Goal: Book appointment/travel/reservation

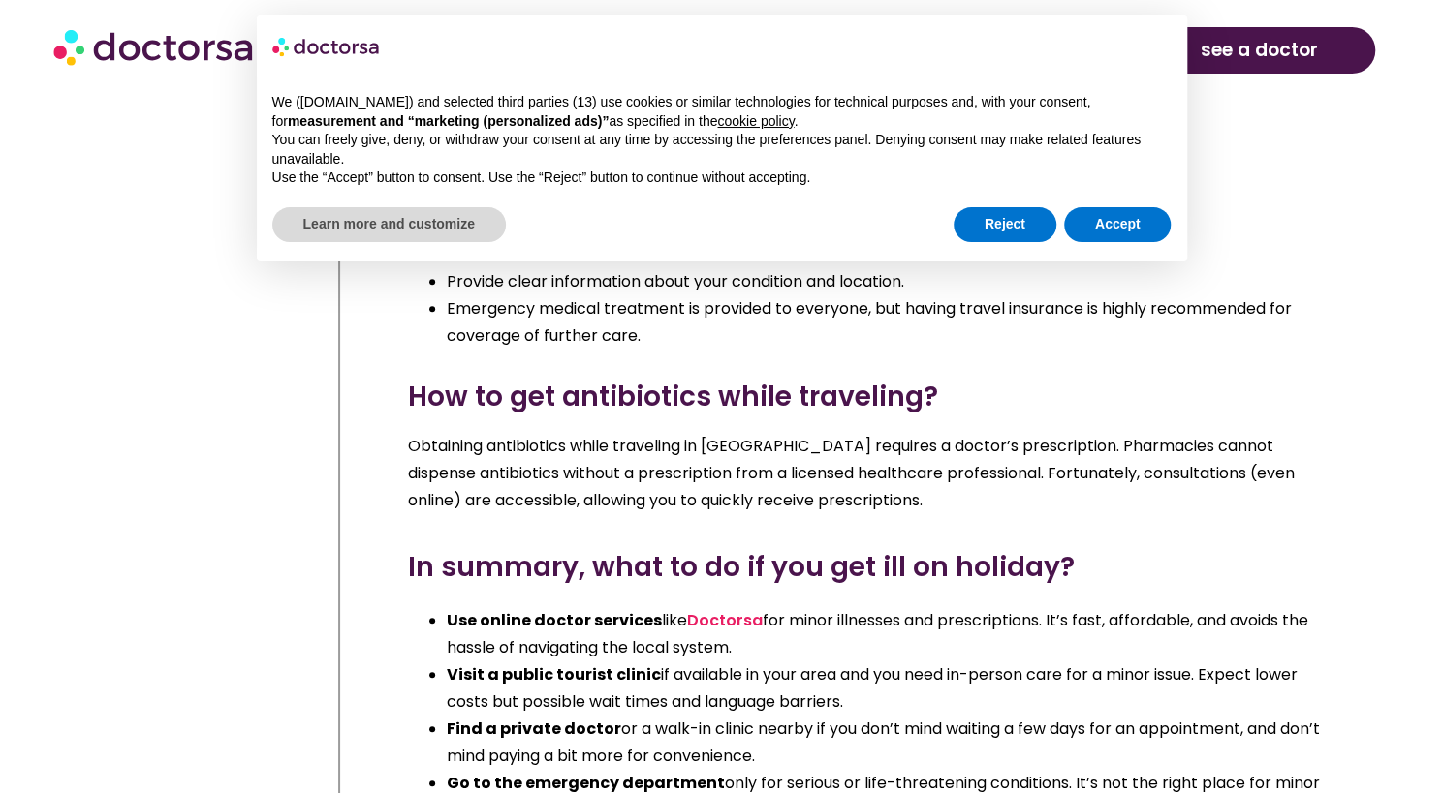
scroll to position [9217, 0]
click at [999, 228] on button "Reject" at bounding box center [1004, 224] width 103 height 35
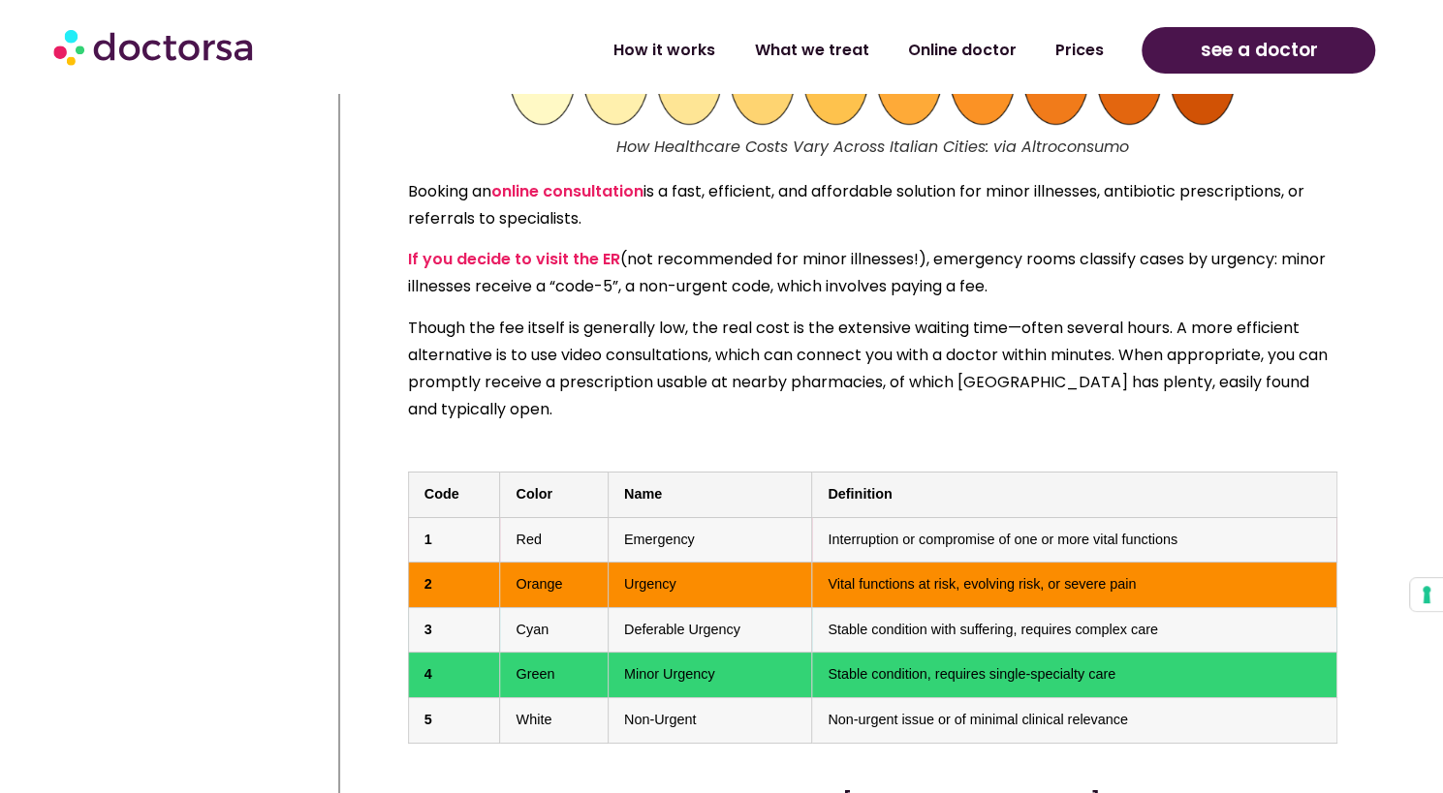
scroll to position [8201, 0]
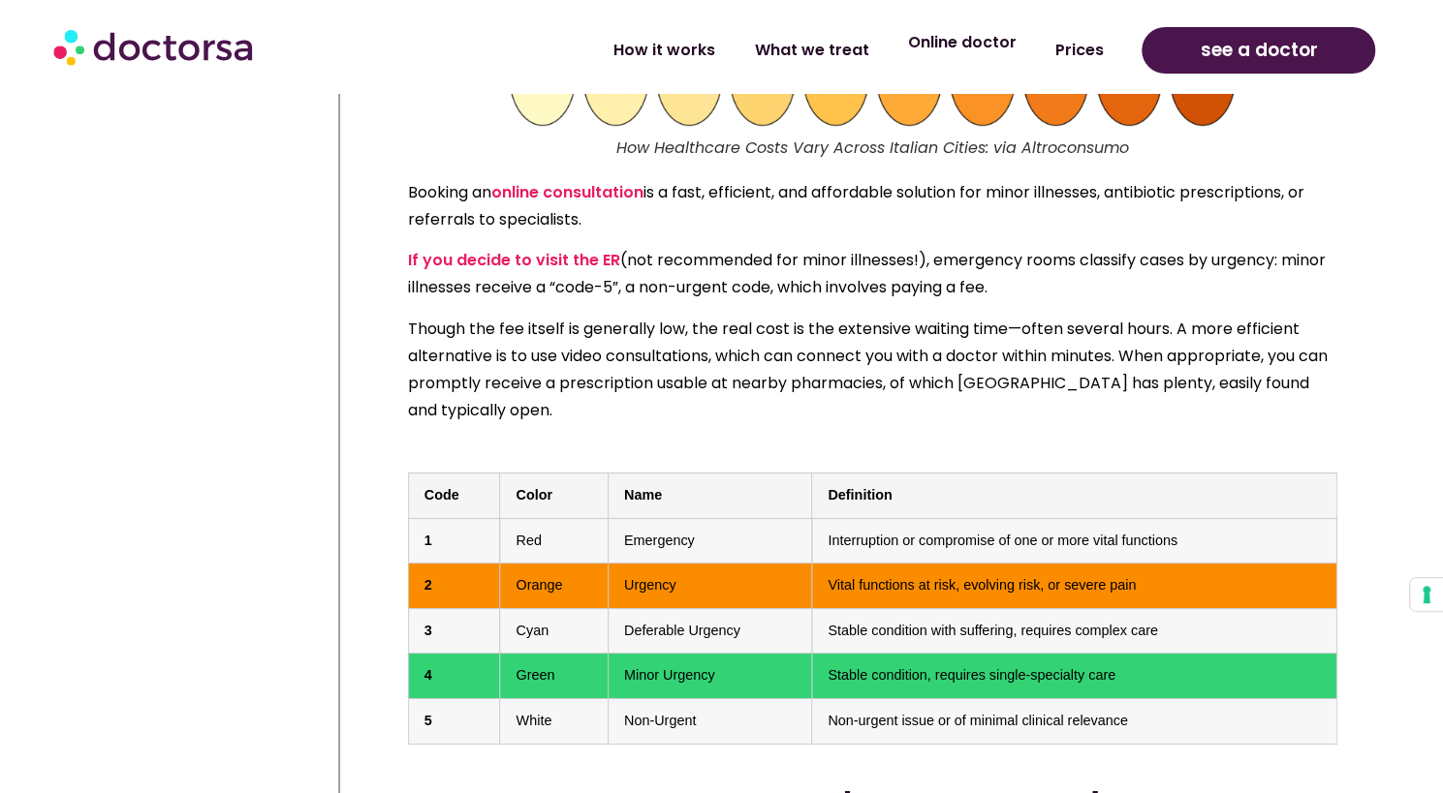
click at [988, 45] on link "Online doctor" at bounding box center [960, 42] width 147 height 45
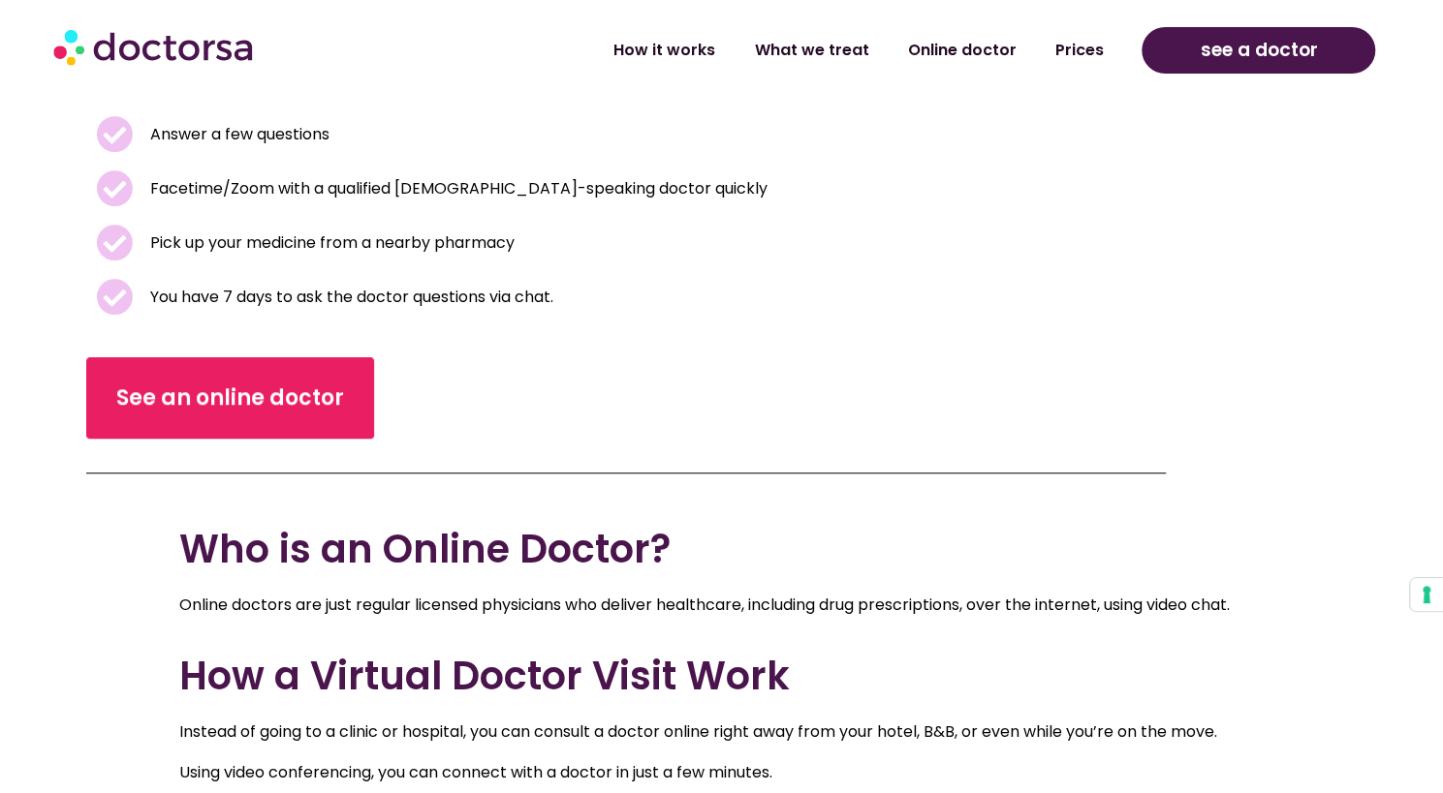
scroll to position [496, 0]
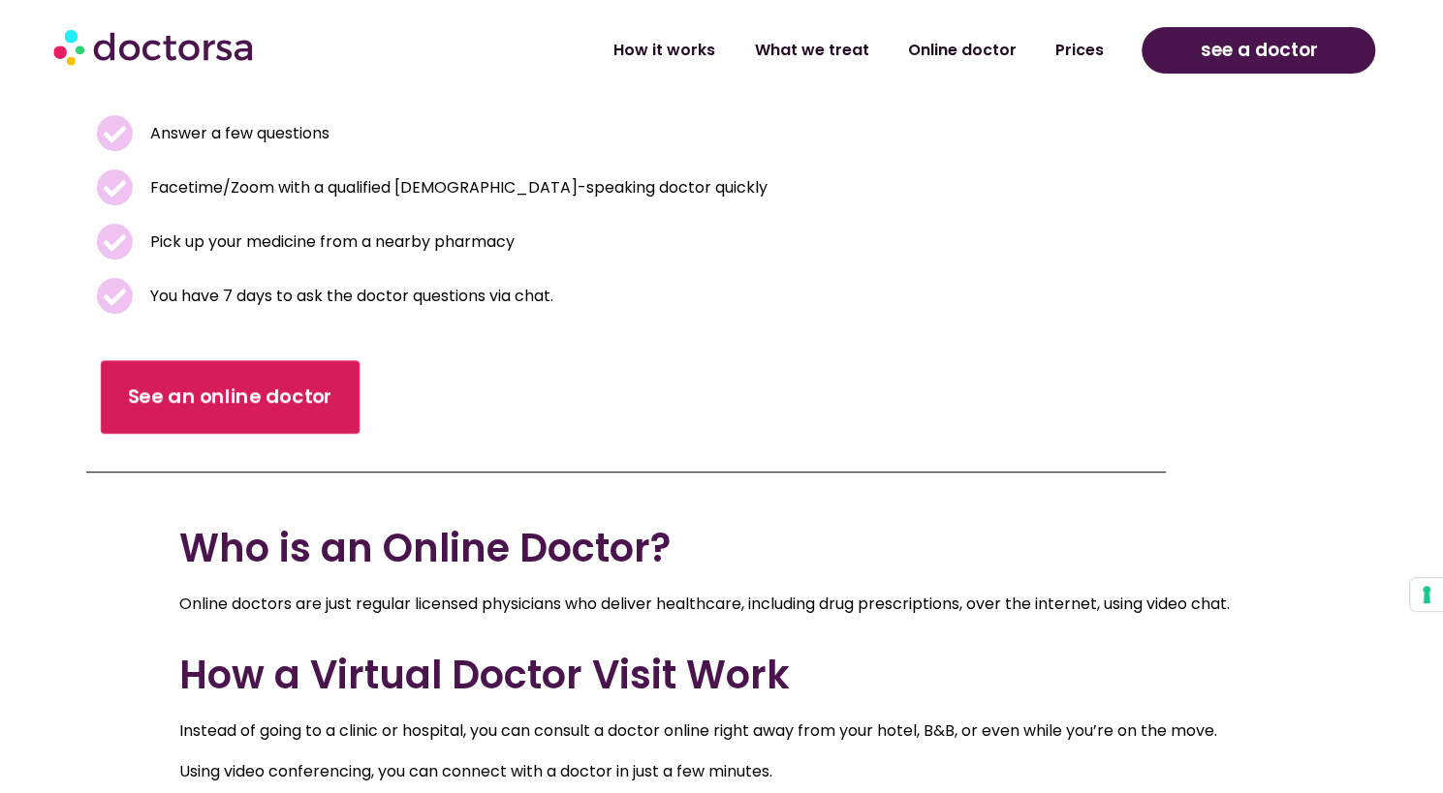
click at [229, 390] on span "See an online doctor" at bounding box center [230, 397] width 205 height 28
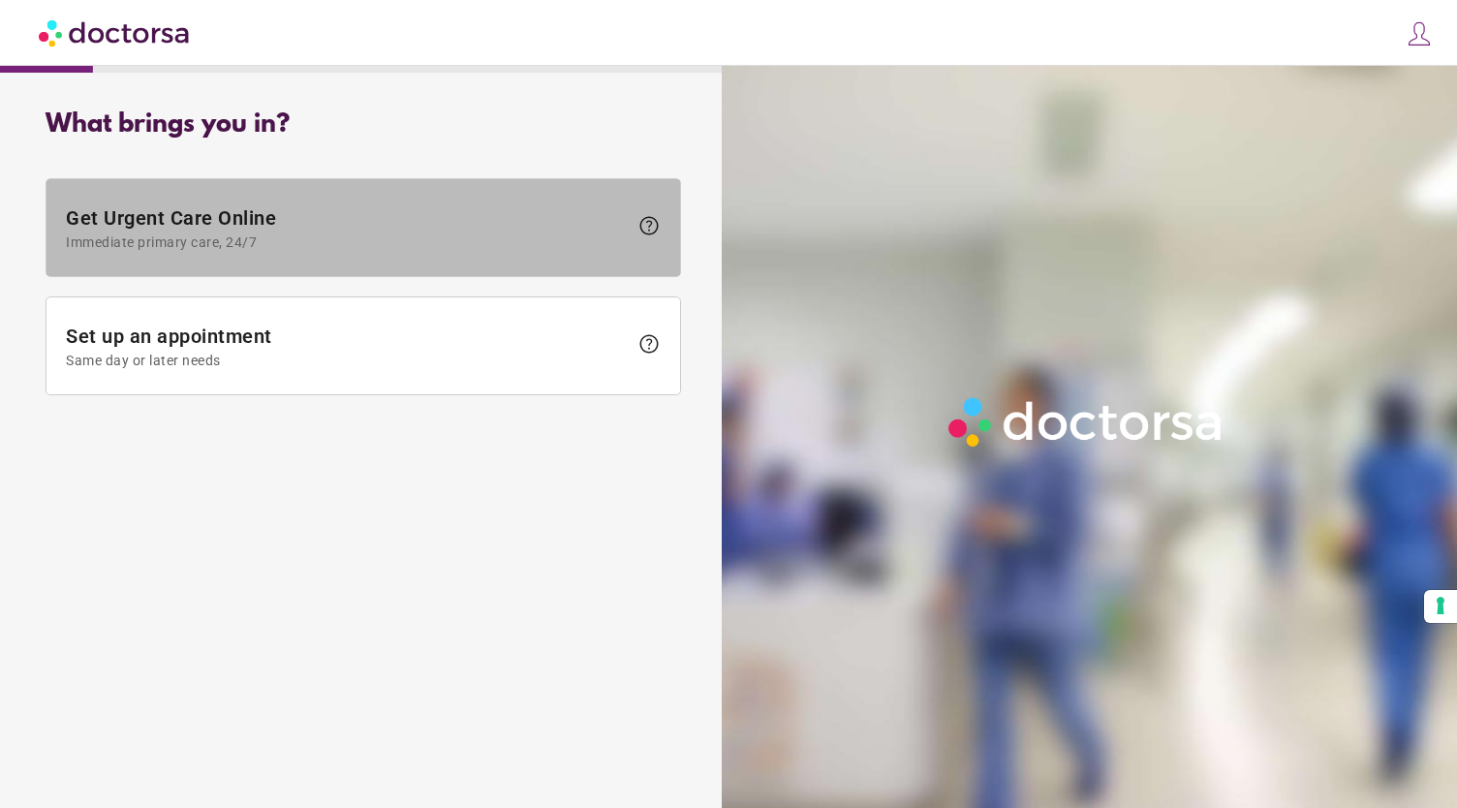
click at [521, 233] on span "Get Urgent Care Online Immediate primary care, 24/7" at bounding box center [347, 228] width 562 height 44
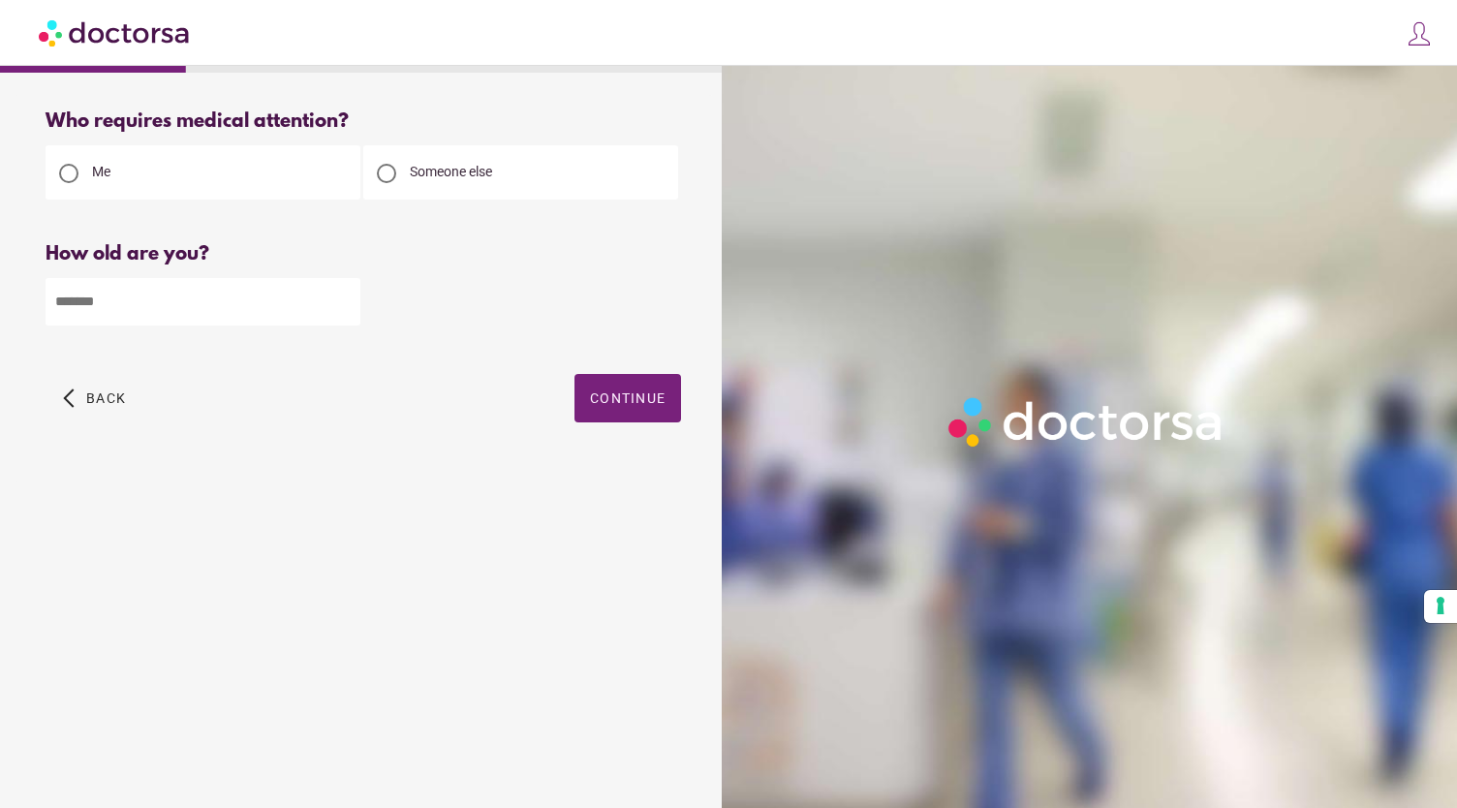
drag, startPoint x: 368, startPoint y: 292, endPoint x: 288, endPoint y: 300, distance: 80.9
click at [288, 300] on div at bounding box center [364, 300] width 636 height 50
click at [288, 300] on input "number" at bounding box center [203, 301] width 315 height 47
type input "**"
click at [637, 411] on span "button" at bounding box center [628, 398] width 107 height 48
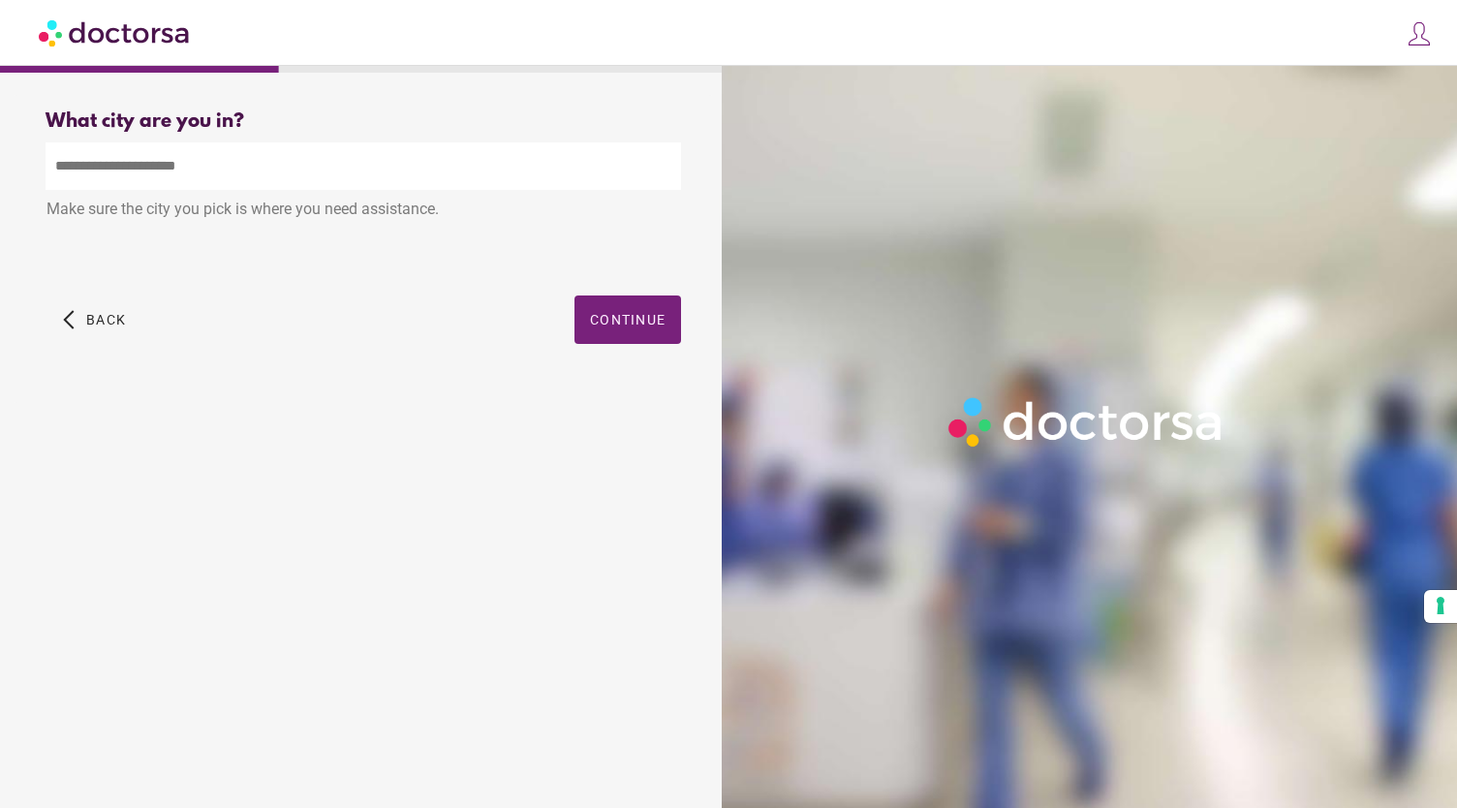
click at [306, 187] on input "text" at bounding box center [364, 165] width 636 height 47
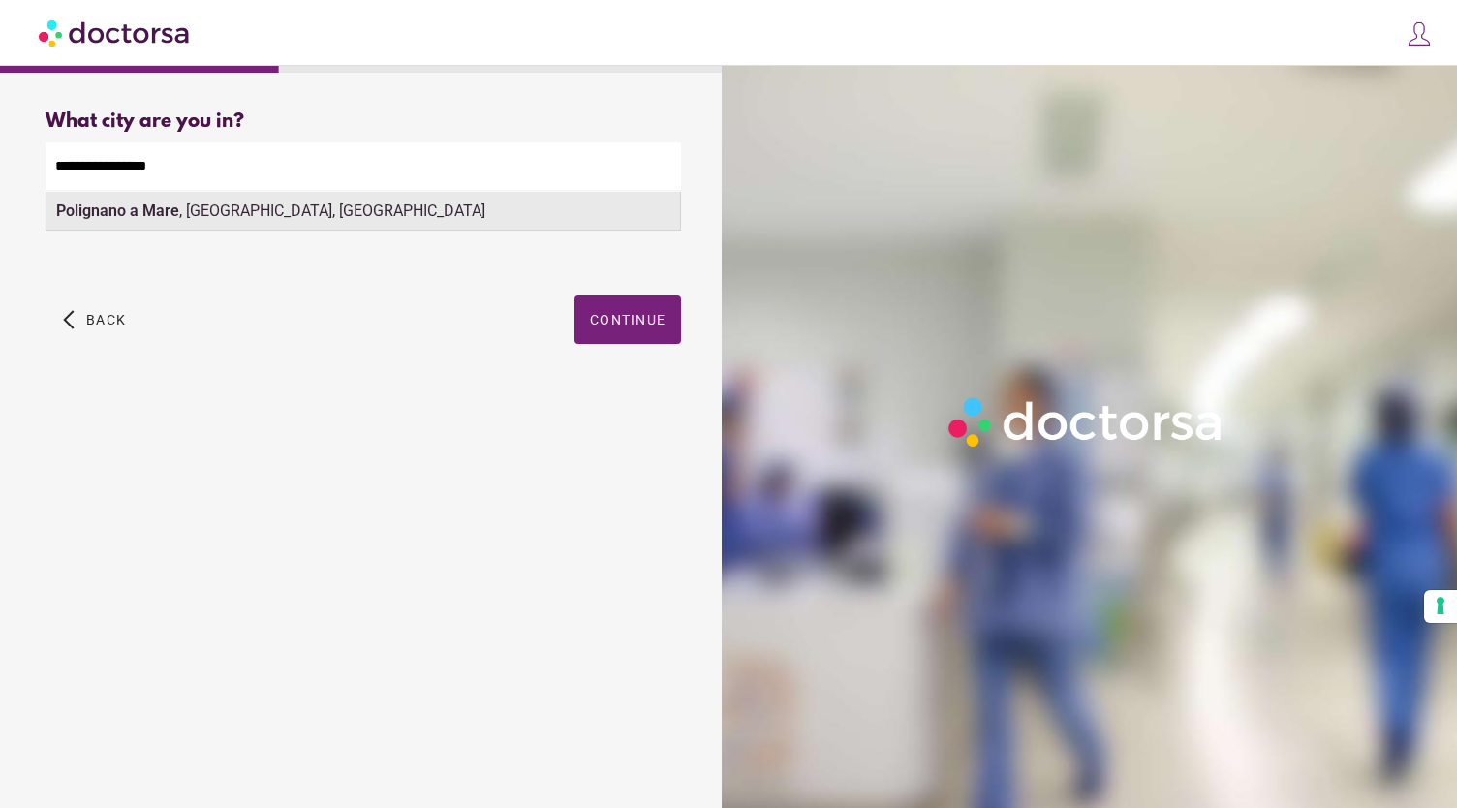
click at [229, 219] on div "Polignano a Mare , Bari, Italy" at bounding box center [364, 211] width 634 height 39
type input "**********"
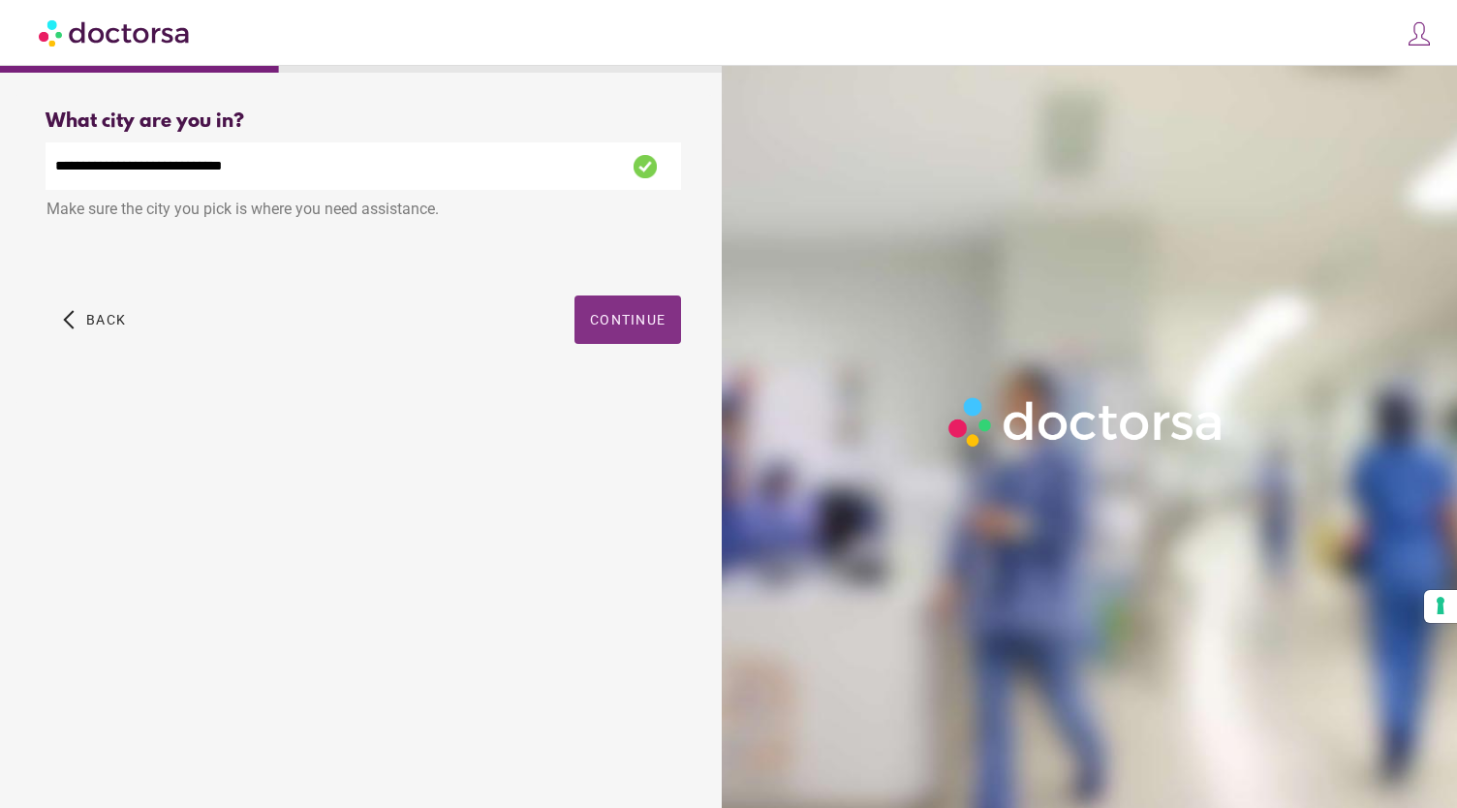
click at [643, 319] on span "Continue" at bounding box center [628, 320] width 76 height 16
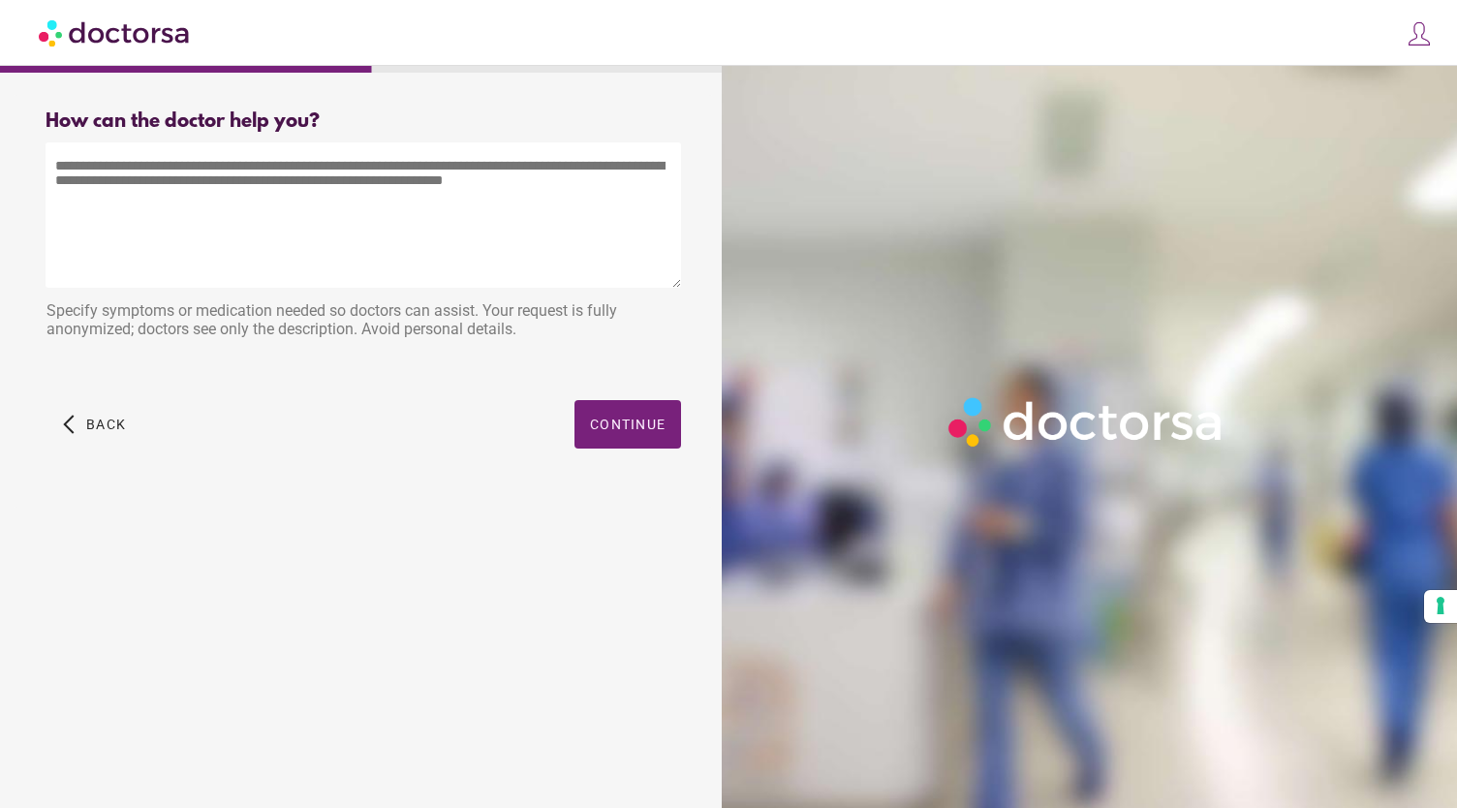
click at [140, 170] on textarea at bounding box center [364, 214] width 636 height 145
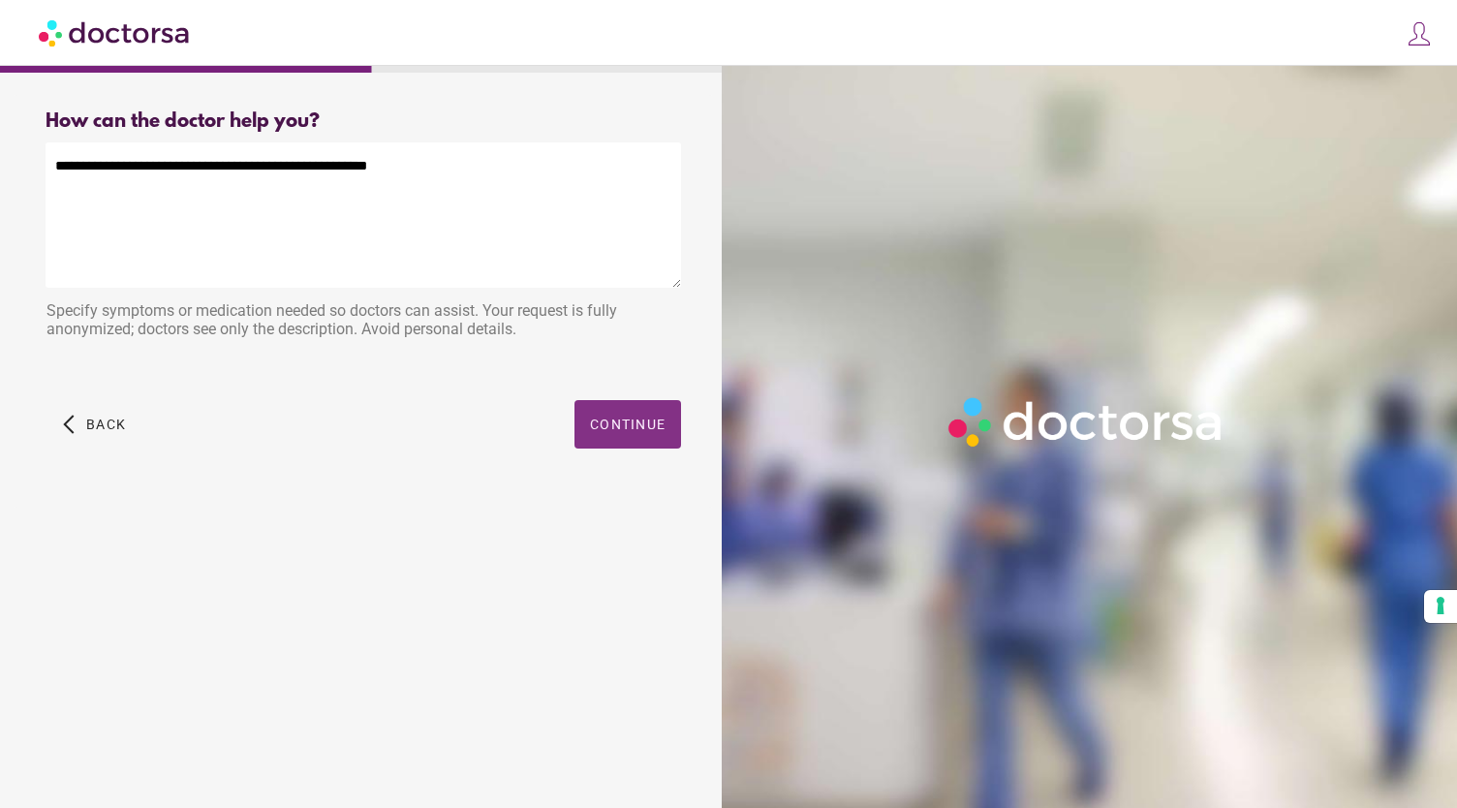
type textarea "**********"
click at [619, 420] on span "Continue" at bounding box center [628, 425] width 76 height 16
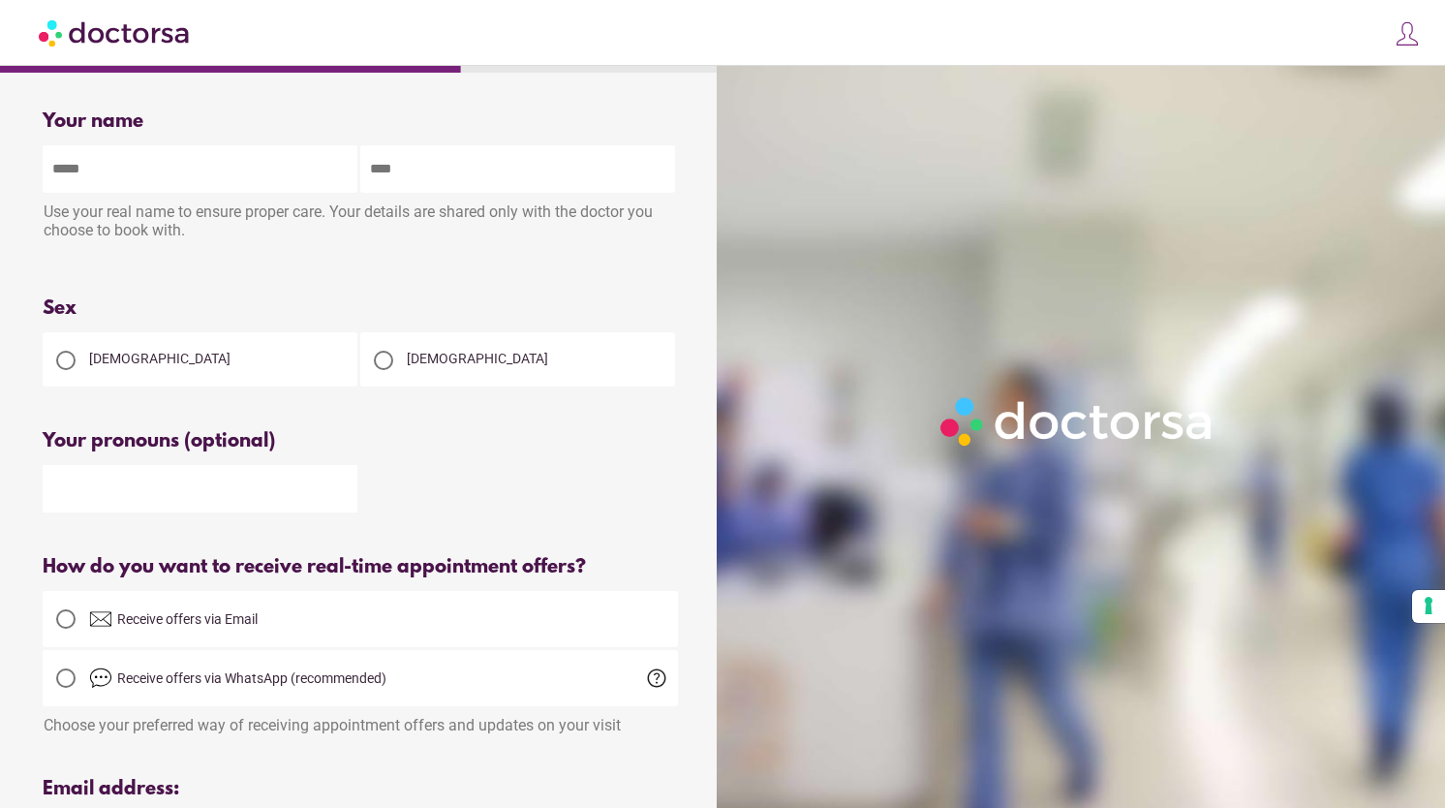
click at [223, 174] on input "text" at bounding box center [200, 168] width 315 height 47
type input "*********"
type input "*******"
click at [242, 264] on div "Please enter your first and last name" at bounding box center [361, 267] width 636 height 16
click at [62, 370] on div at bounding box center [65, 360] width 19 height 19
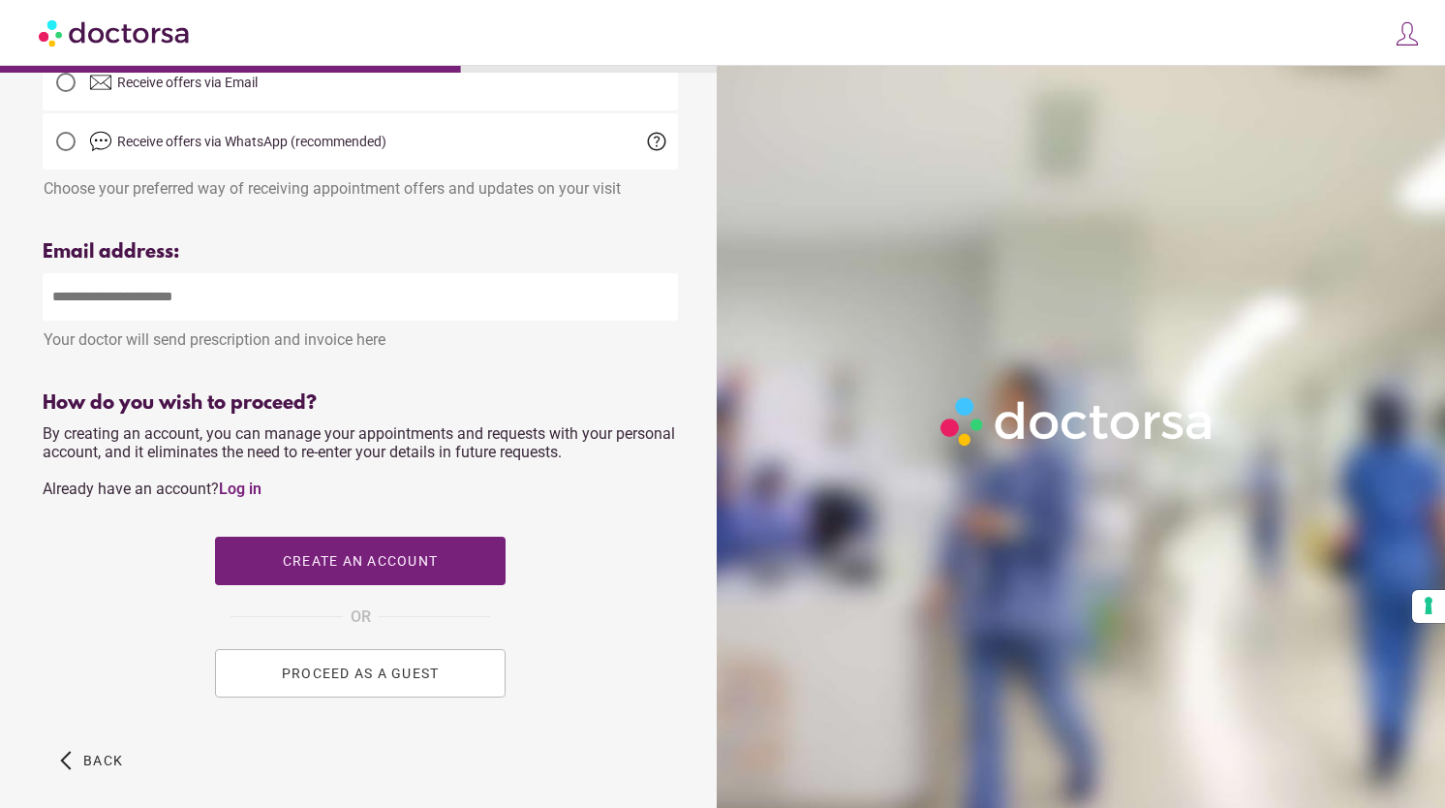
scroll to position [540, 0]
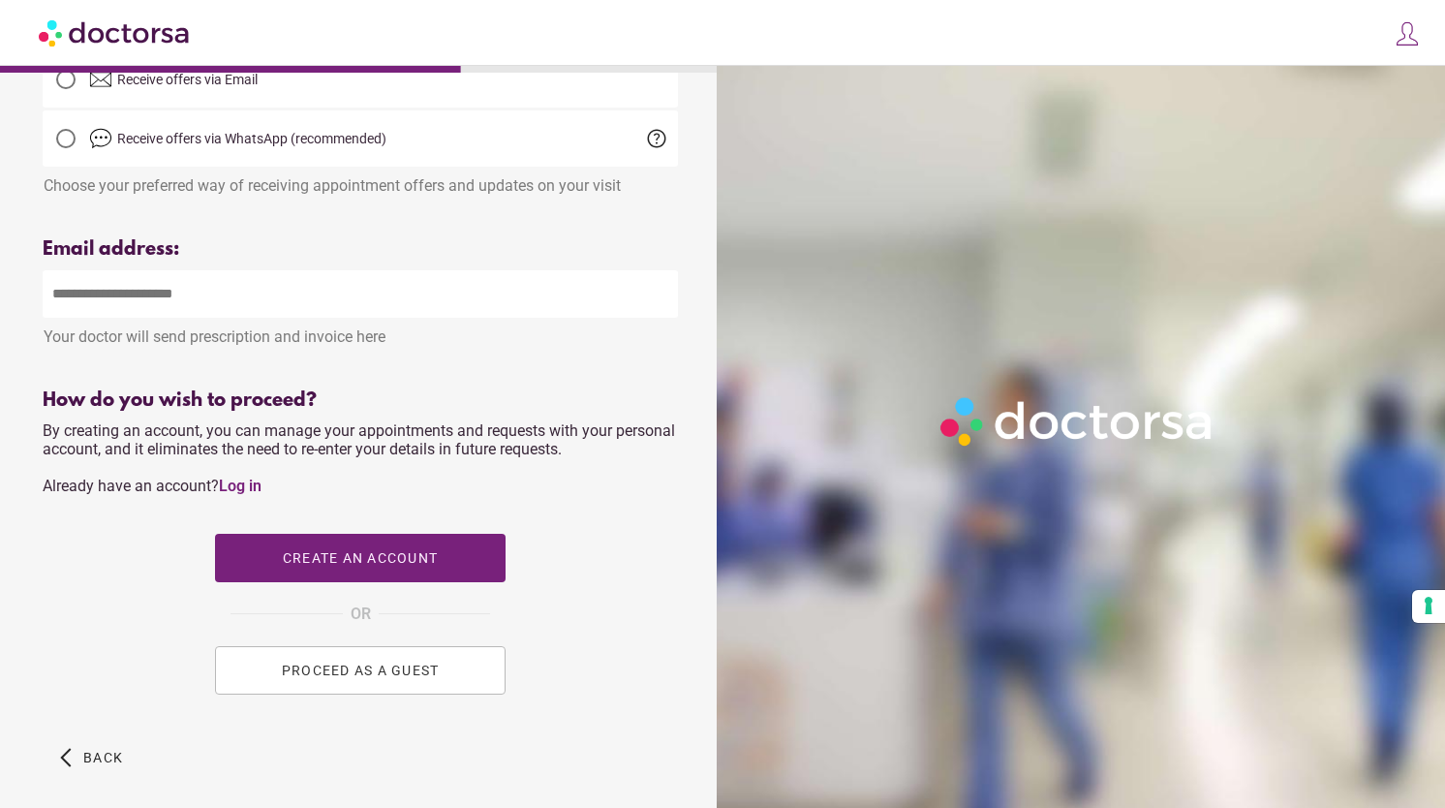
click at [178, 327] on div "Your doctor will send prescription and invoice here" at bounding box center [361, 332] width 636 height 28
click at [170, 298] on input "email" at bounding box center [361, 293] width 636 height 47
type input "**********"
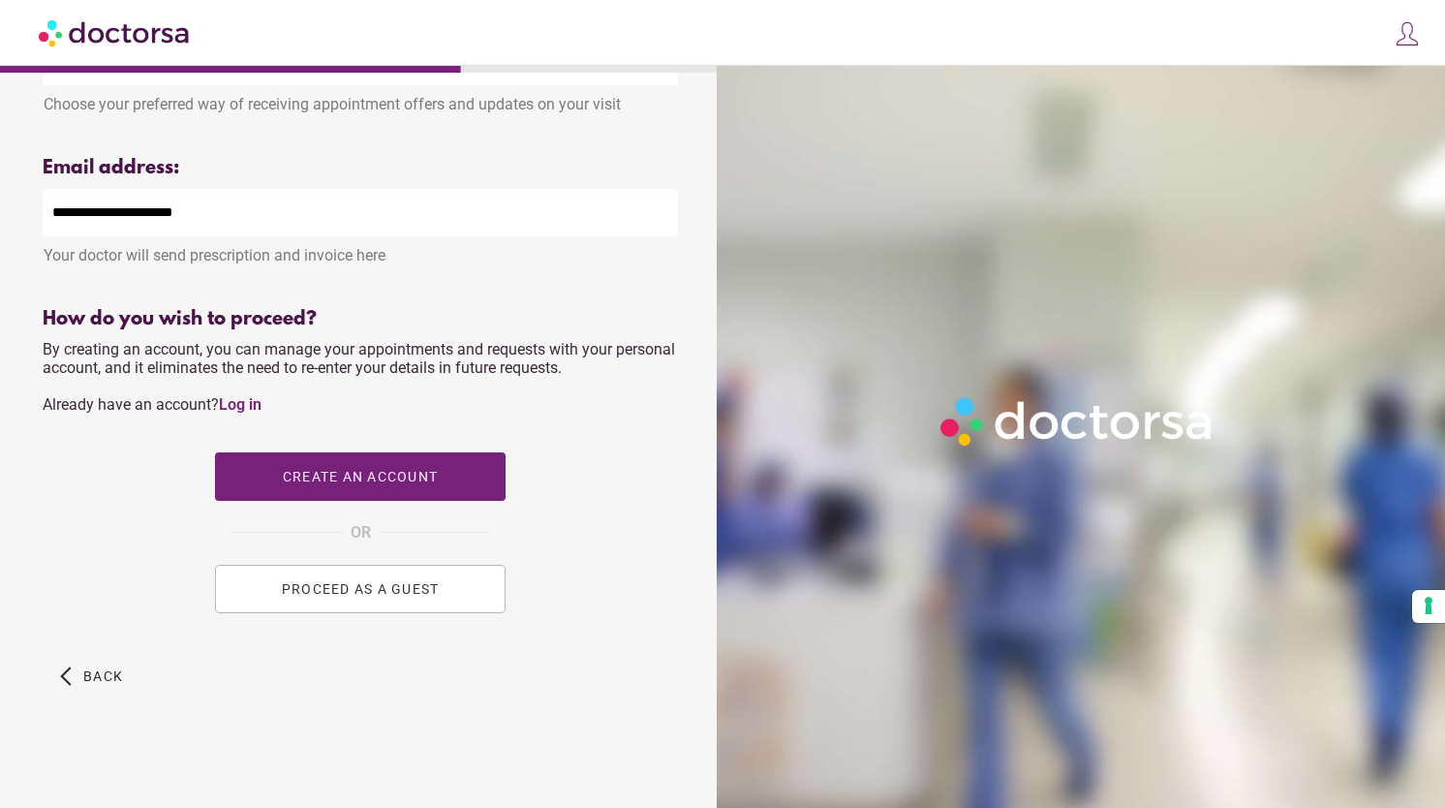
scroll to position [632, 0]
click at [362, 590] on span "PROCEED AS A GUEST" at bounding box center [361, 589] width 158 height 16
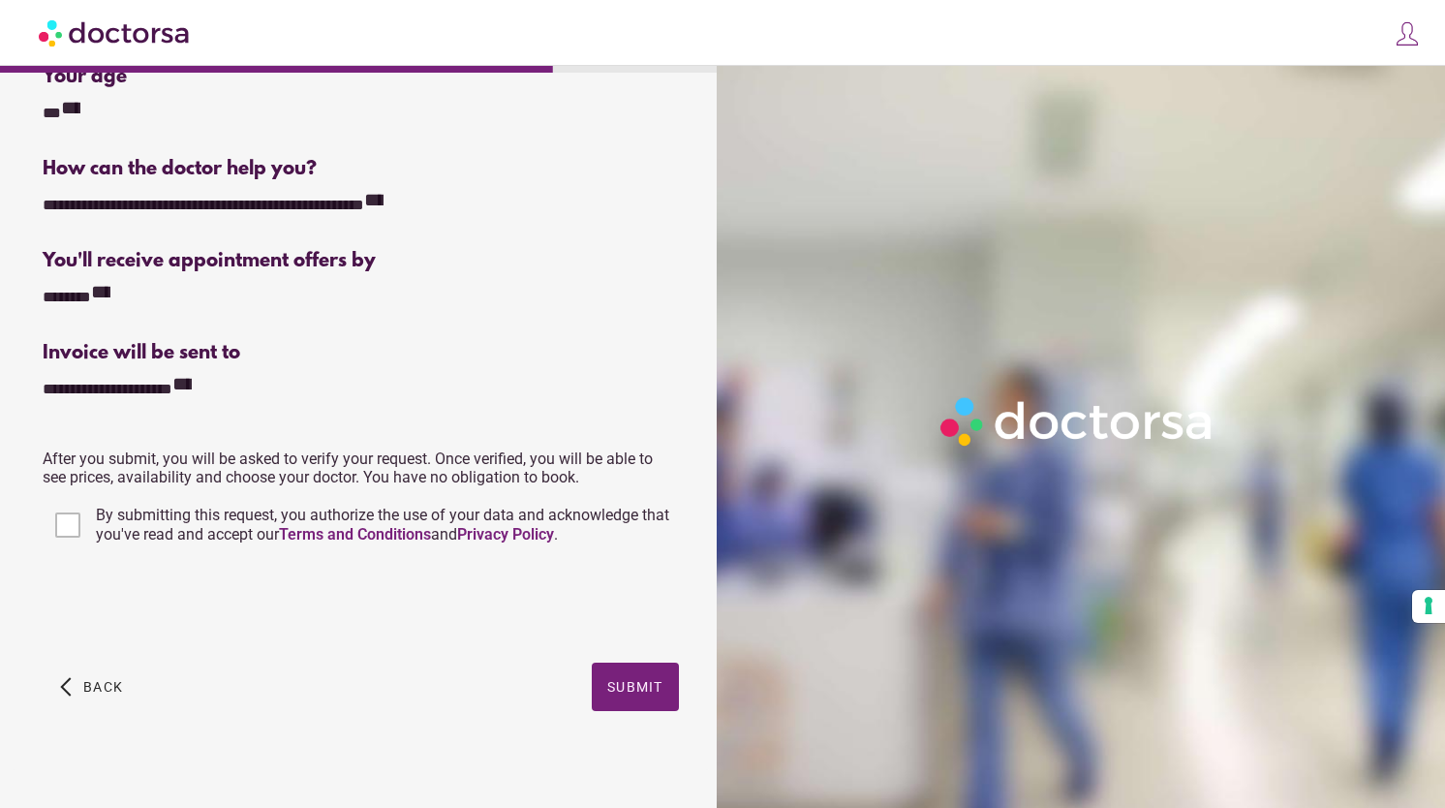
scroll to position [302, 0]
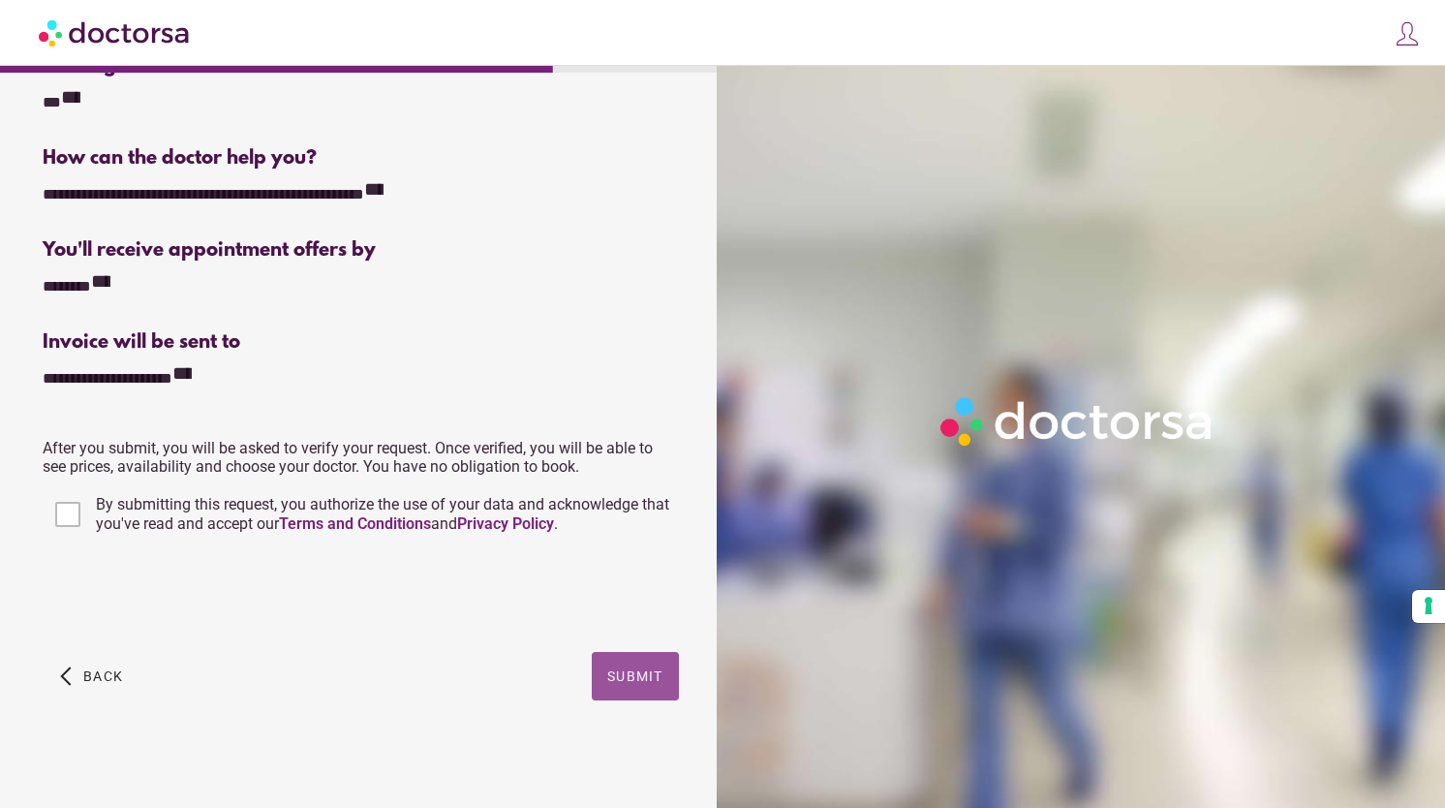
click at [617, 670] on span "Submit" at bounding box center [635, 676] width 56 height 16
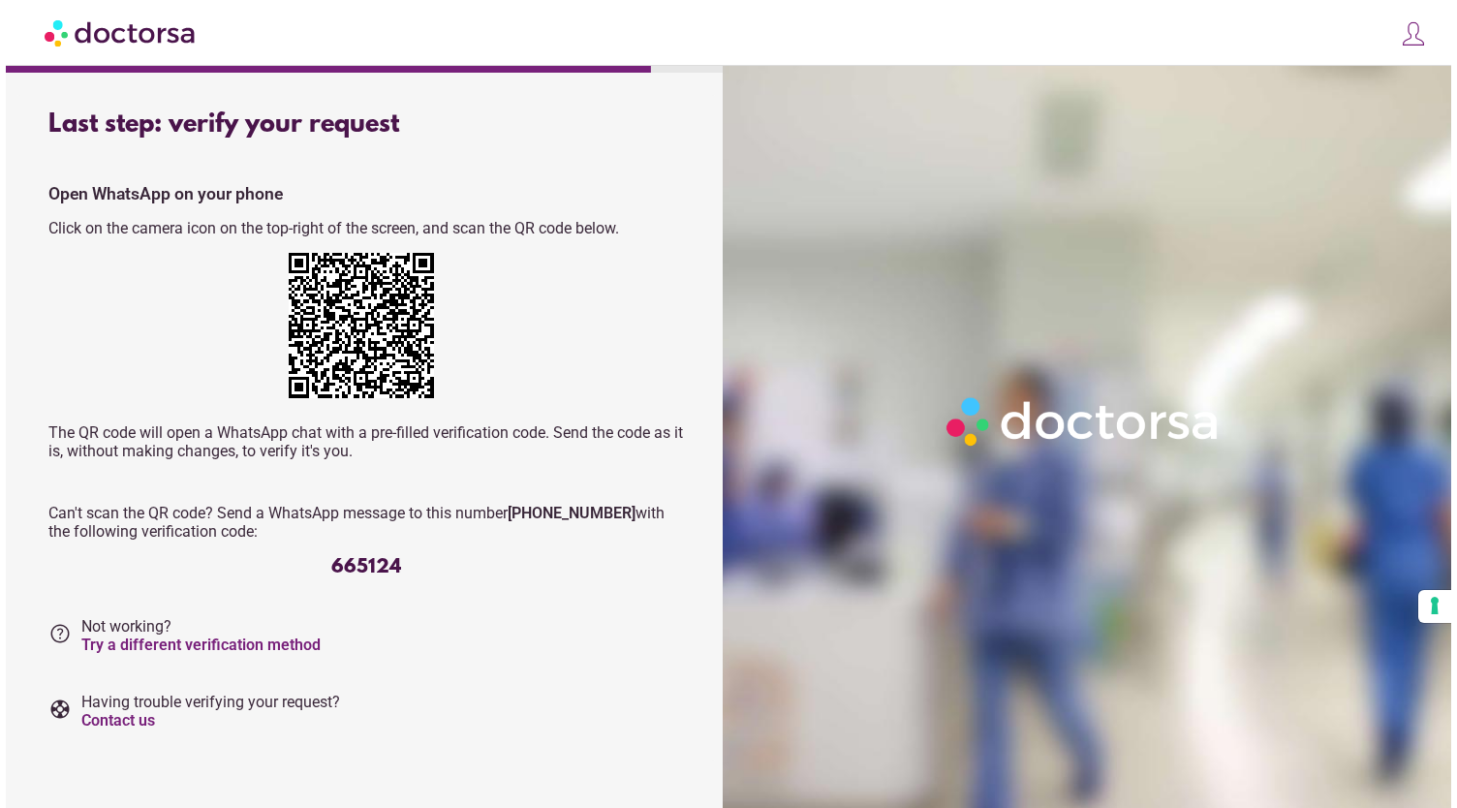
scroll to position [6, 0]
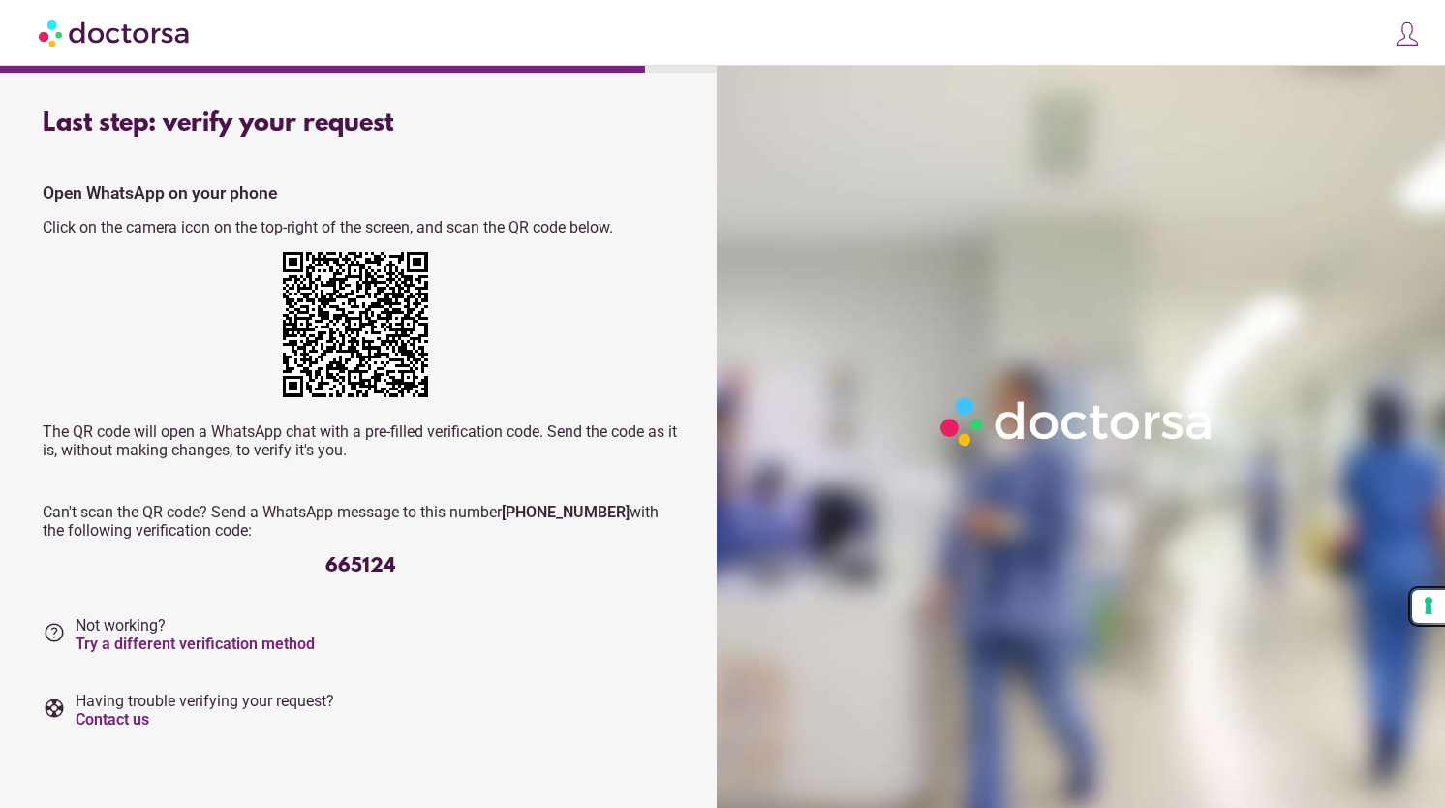
click at [1433, 600] on button "Your consent preferences for tracking technologies" at bounding box center [1429, 606] width 33 height 33
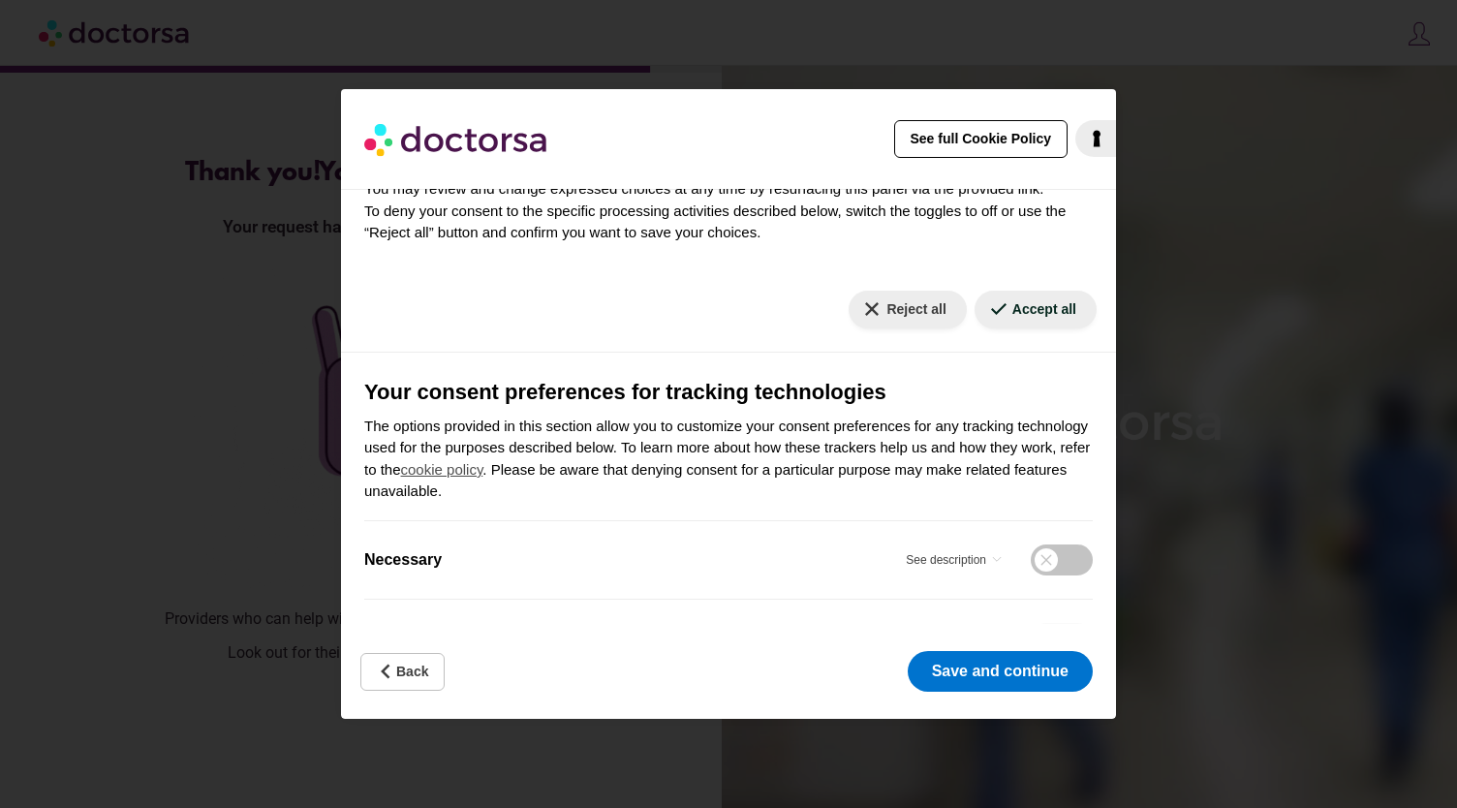
scroll to position [134, 0]
click at [927, 563] on button "See description" at bounding box center [957, 559] width 102 height 31
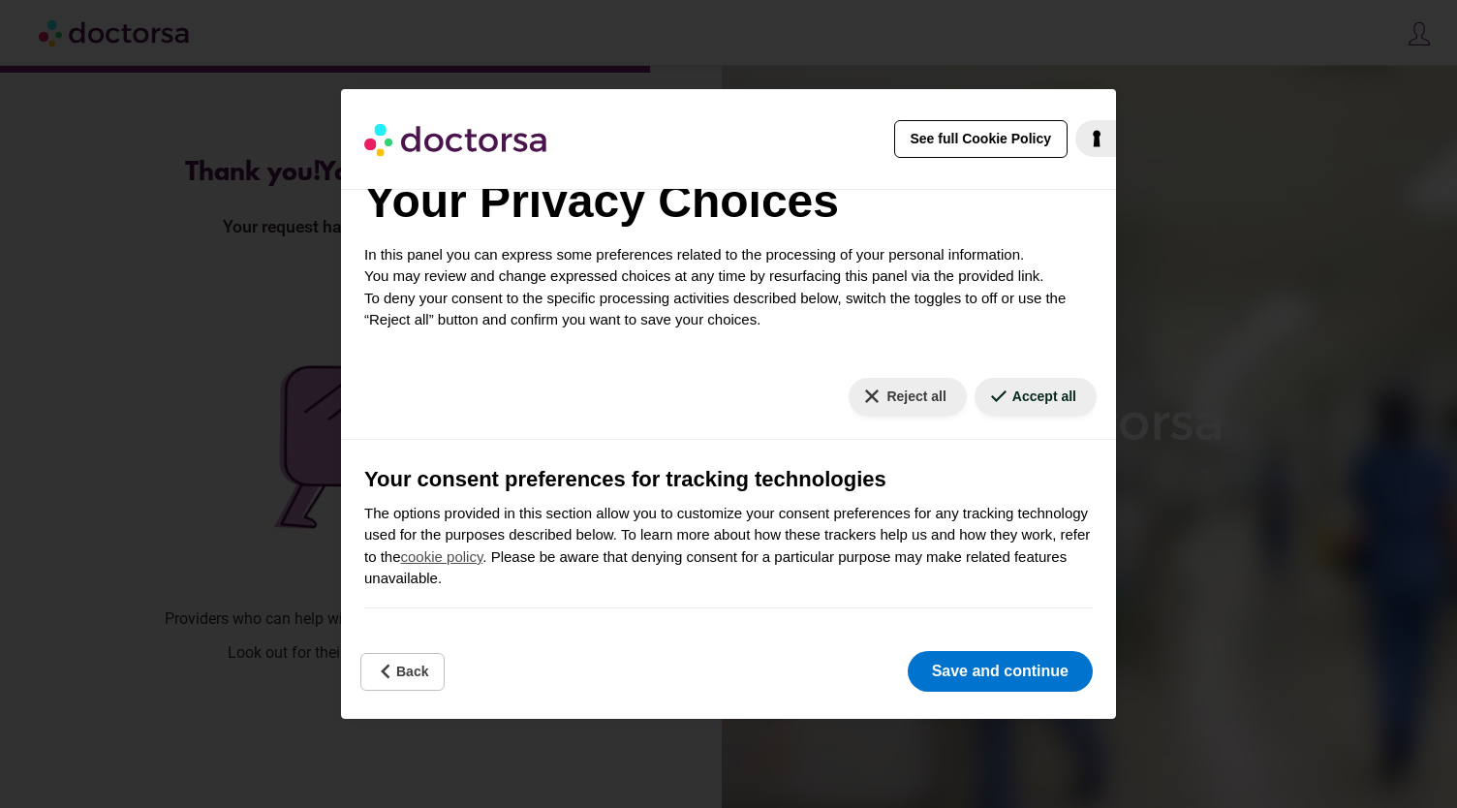
scroll to position [43, 0]
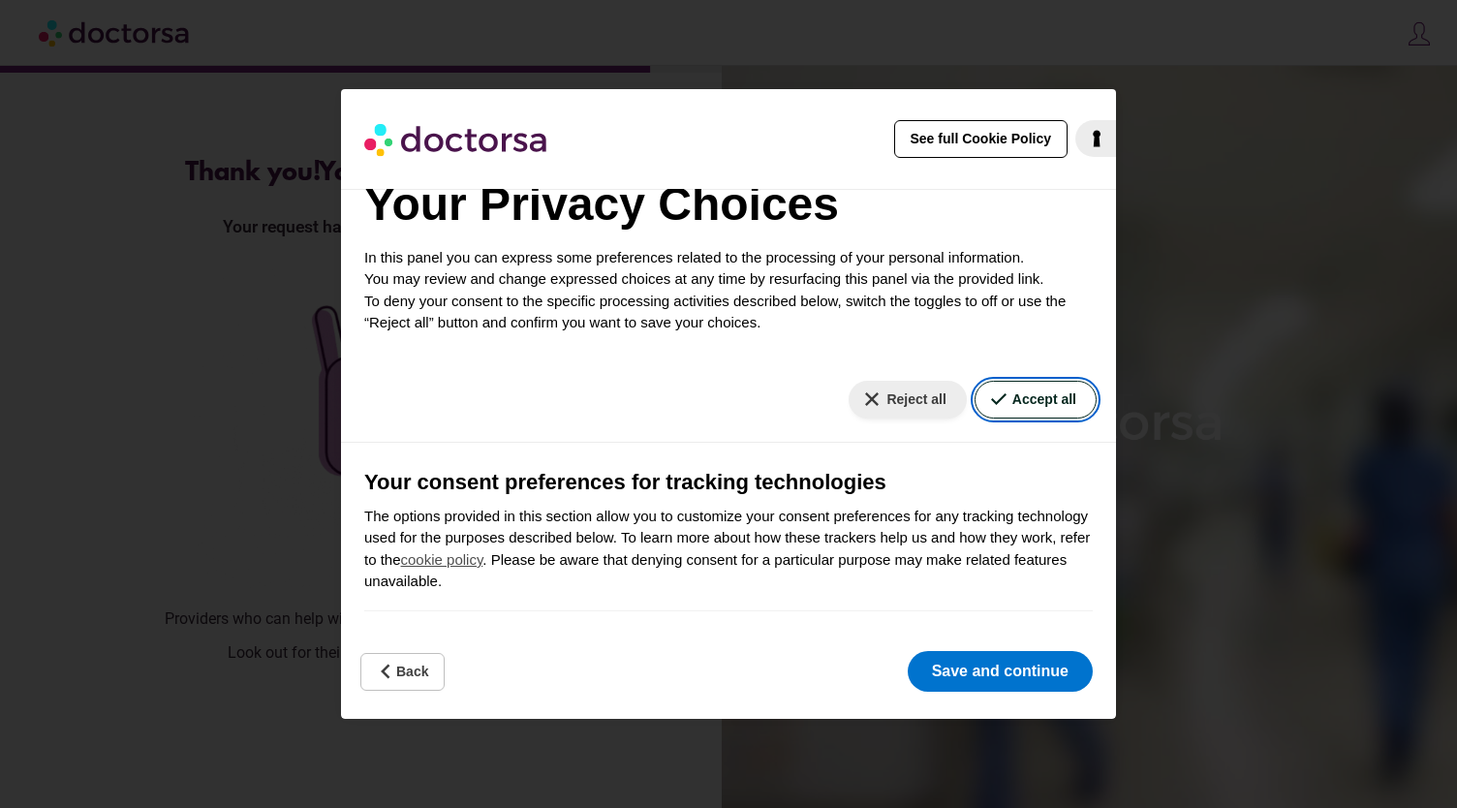
click at [1031, 400] on button "Accept all" at bounding box center [1036, 400] width 122 height 38
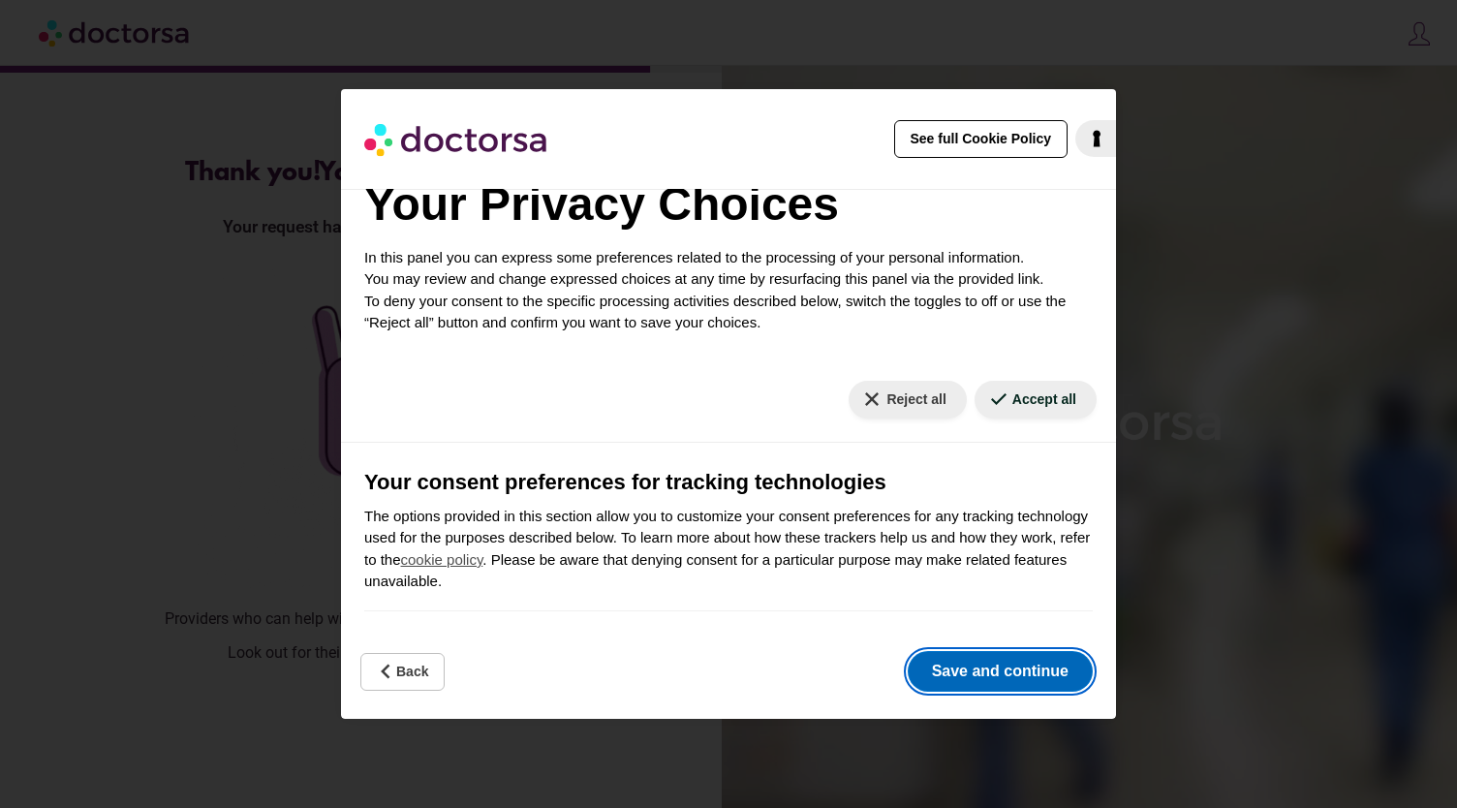
click at [979, 664] on button "Save and continue" at bounding box center [1000, 671] width 185 height 41
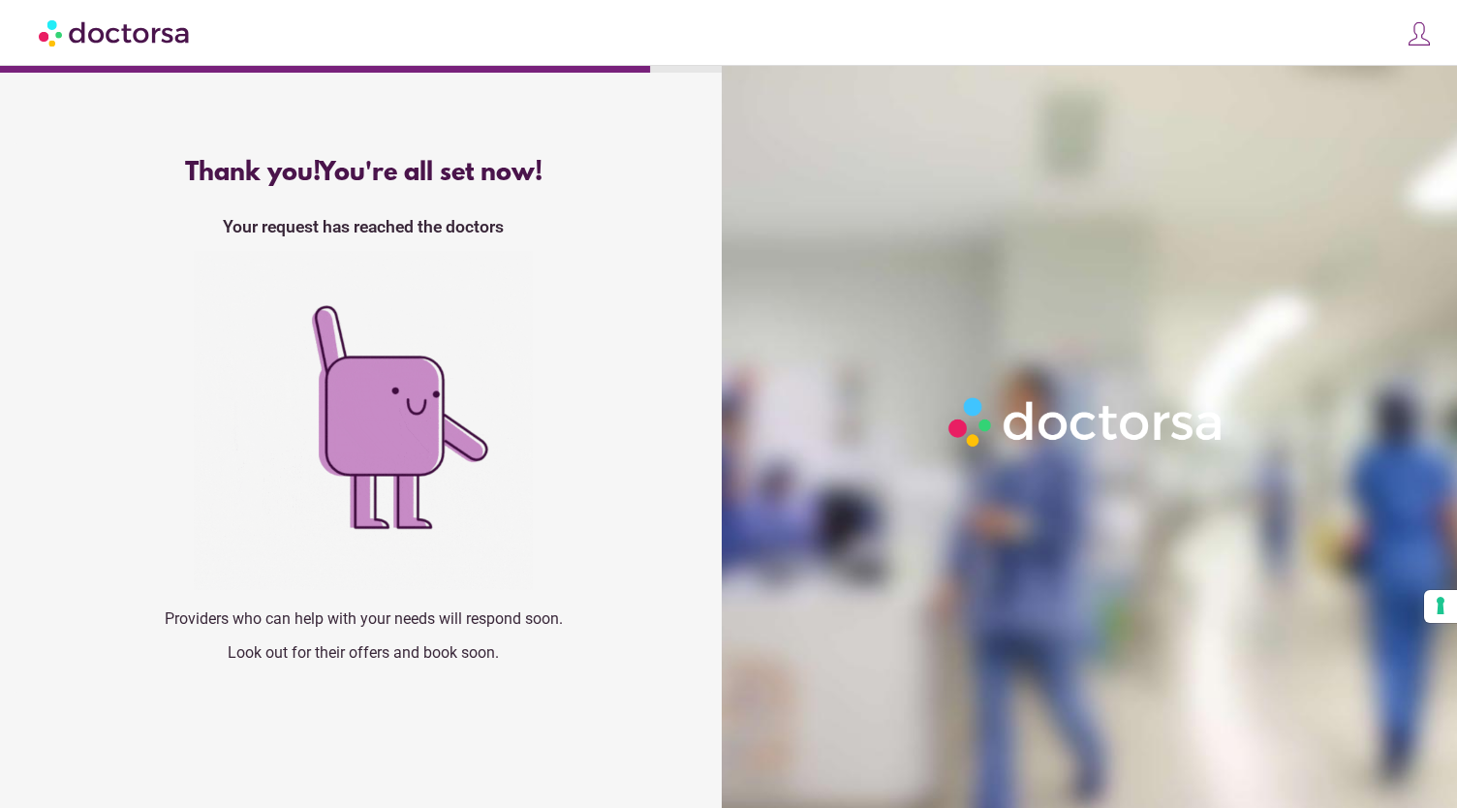
scroll to position [0, 0]
